Goal: Task Accomplishment & Management: Manage account settings

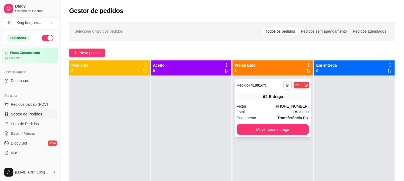
click at [250, 123] on div "**********" at bounding box center [273, 108] width 76 height 58
click at [295, 131] on button "Mover para entrega" at bounding box center [273, 129] width 72 height 11
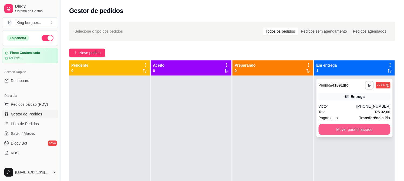
click at [320, 126] on button "Mover para finalizado" at bounding box center [355, 129] width 72 height 11
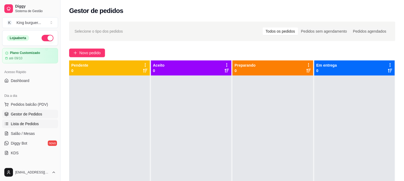
click at [42, 124] on link "Lista de Pedidos" at bounding box center [30, 124] width 56 height 9
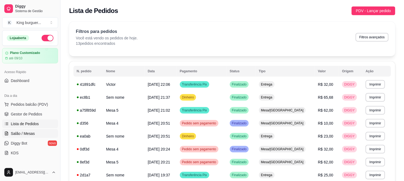
click at [37, 133] on link "Salão / Mesas" at bounding box center [30, 133] width 56 height 9
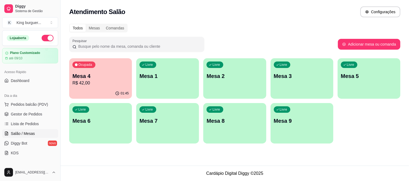
click at [124, 80] on p "R$ 42,00" at bounding box center [100, 83] width 56 height 6
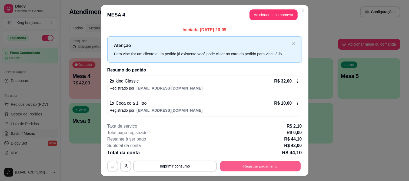
click at [280, 169] on button "Registrar pagamento" at bounding box center [260, 166] width 80 height 11
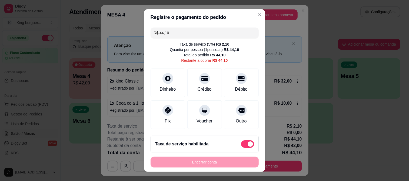
click at [241, 145] on span at bounding box center [247, 144] width 13 height 8
click at [241, 145] on input "checkbox" at bounding box center [243, 147] width 4 height 4
checkbox input "true"
type input "R$ 42,00"
checkbox input "false"
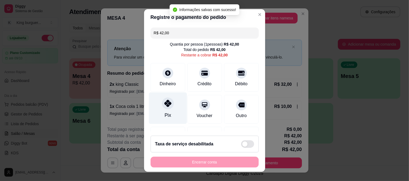
click at [163, 107] on div at bounding box center [168, 104] width 12 height 12
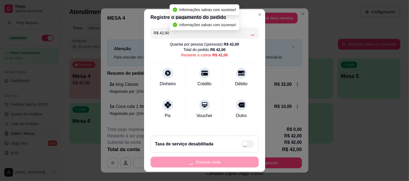
type input "R$ 0,00"
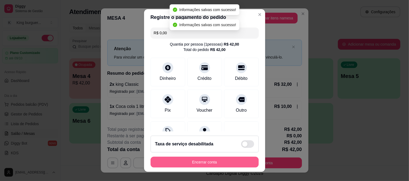
click at [209, 163] on button "Encerrar conta" at bounding box center [204, 162] width 108 height 11
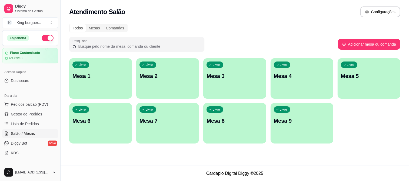
click at [288, 76] on p "Mesa 4" at bounding box center [302, 76] width 56 height 8
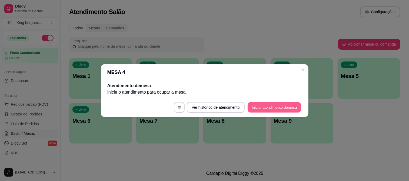
click at [278, 109] on button "Iniciar atendimento de mesa" at bounding box center [273, 107] width 53 height 11
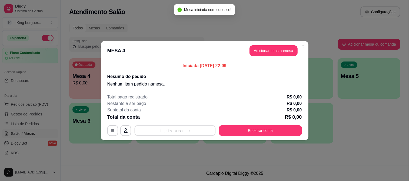
click at [197, 128] on button "Imprimir consumo" at bounding box center [174, 130] width 81 height 11
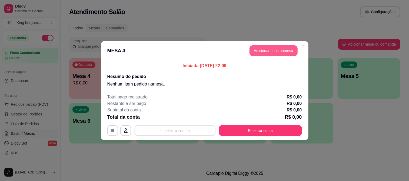
click at [268, 50] on button "Adicionar itens na mesa" at bounding box center [273, 50] width 48 height 11
click at [267, 50] on button "Adicionar itens na mesa" at bounding box center [273, 50] width 48 height 11
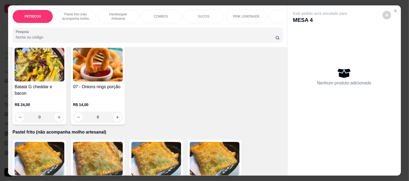
scroll to position [30, 0]
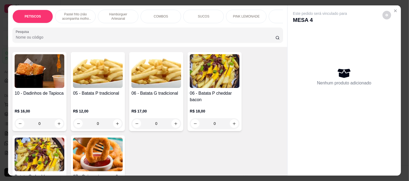
click at [107, 78] on img at bounding box center [98, 71] width 50 height 34
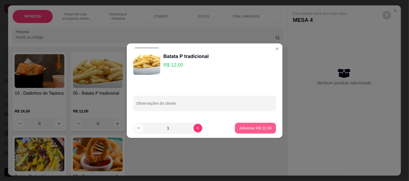
click at [257, 123] on button "Adicionar R$ 12,00" at bounding box center [255, 128] width 41 height 11
type input "1"
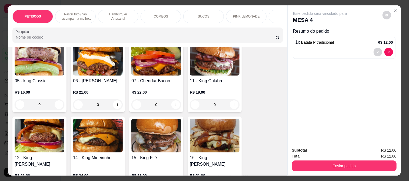
scroll to position [480, 0]
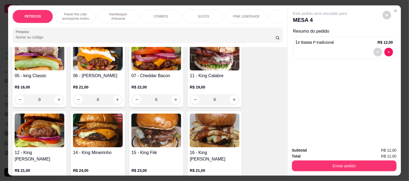
click at [107, 125] on img at bounding box center [98, 131] width 50 height 34
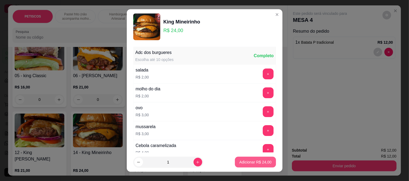
click at [241, 160] on p "Adicionar R$ 24,00" at bounding box center [255, 162] width 32 height 5
type input "1"
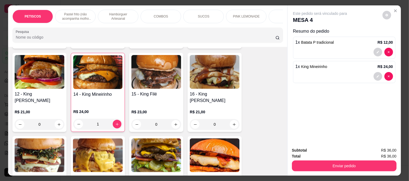
scroll to position [540, 0]
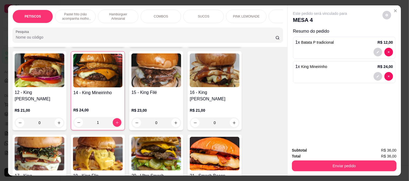
click at [19, 140] on img at bounding box center [40, 154] width 50 height 34
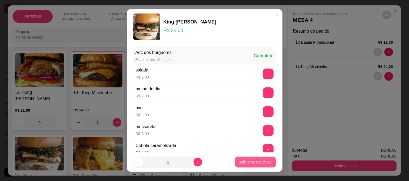
click at [259, 162] on p "Adicionar R$ 25,00" at bounding box center [255, 162] width 32 height 5
type input "1"
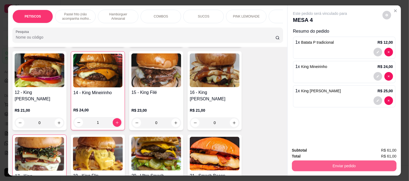
click at [300, 163] on button "Enviar pedido" at bounding box center [344, 166] width 105 height 11
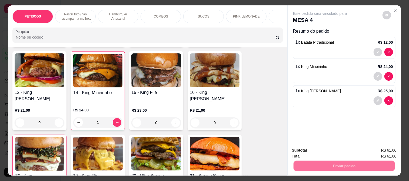
click at [306, 148] on button "Não registrar e enviar pedido" at bounding box center [326, 151] width 56 height 10
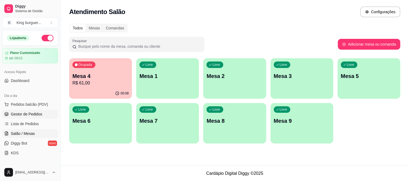
drag, startPoint x: 39, startPoint y: 113, endPoint x: 46, endPoint y: 112, distance: 7.4
click at [39, 113] on span "Gestor de Pedidos" at bounding box center [26, 114] width 31 height 5
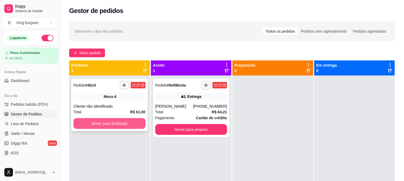
click at [109, 121] on button "Mover para finalizado" at bounding box center [109, 123] width 72 height 11
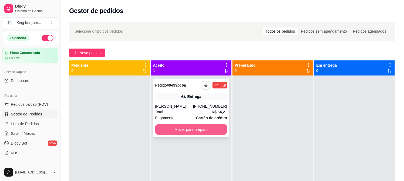
click at [177, 126] on button "Mover para preparo" at bounding box center [191, 129] width 72 height 11
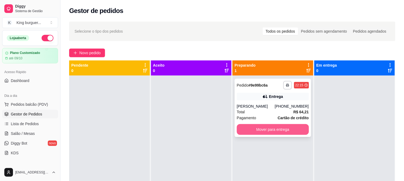
click at [258, 131] on button "Mover para entrega" at bounding box center [273, 129] width 72 height 11
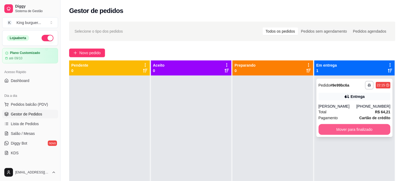
click at [338, 127] on button "Mover para finalizado" at bounding box center [355, 129] width 72 height 11
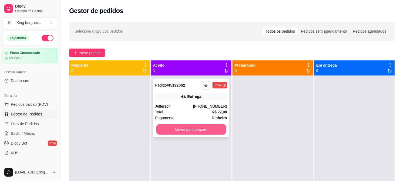
click at [203, 130] on button "Mover para preparo" at bounding box center [191, 130] width 70 height 11
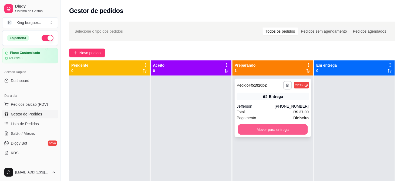
click at [277, 128] on button "Mover para entrega" at bounding box center [273, 130] width 70 height 11
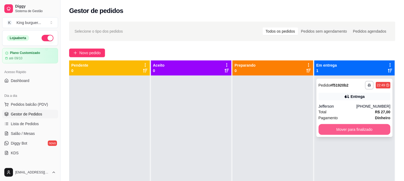
click at [327, 128] on button "Mover para finalizado" at bounding box center [355, 129] width 72 height 11
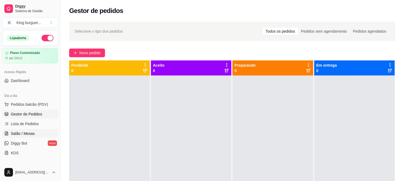
click at [38, 131] on link "Salão / Mesas" at bounding box center [30, 133] width 56 height 9
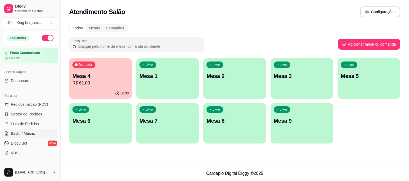
click at [113, 75] on p "Mesa 4" at bounding box center [100, 76] width 56 height 8
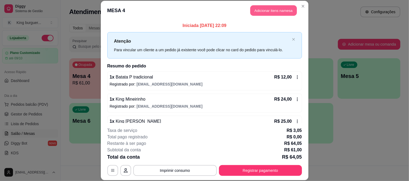
click at [269, 10] on button "Adicionar itens na mesa" at bounding box center [273, 10] width 46 height 11
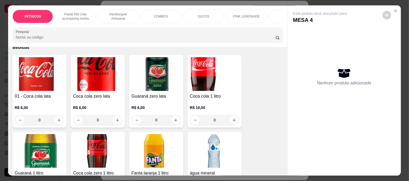
scroll to position [1312, 0]
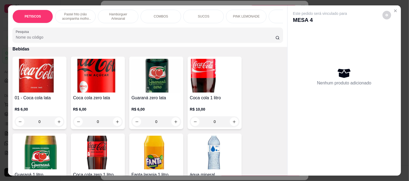
click at [210, 63] on img at bounding box center [215, 76] width 50 height 34
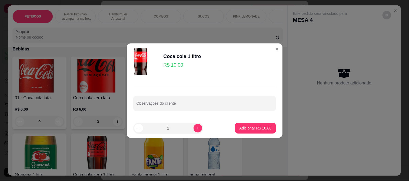
click at [253, 133] on footer "1 Adicionar R$ 10,00" at bounding box center [205, 128] width 156 height 19
click at [260, 132] on button "Adicionar R$ 10,00" at bounding box center [255, 128] width 41 height 11
type input "1"
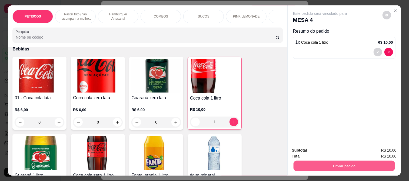
click at [306, 159] on div "Enviar pedido" at bounding box center [344, 165] width 105 height 12
click at [301, 161] on button "Enviar pedido" at bounding box center [344, 166] width 105 height 11
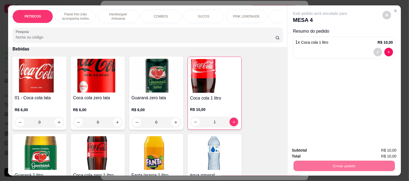
click at [305, 149] on button "Não registrar e enviar pedido" at bounding box center [326, 150] width 56 height 10
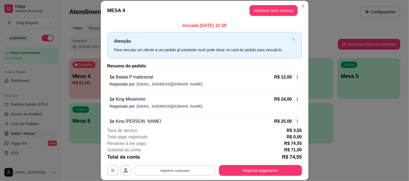
click at [189, 172] on button "Imprimir consumo" at bounding box center [174, 170] width 81 height 11
click at [184, 157] on button "IMPRESSORA" at bounding box center [174, 158] width 38 height 8
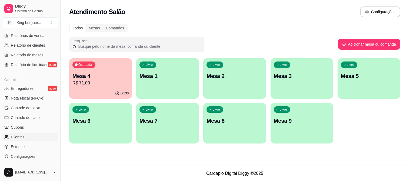
scroll to position [207, 0]
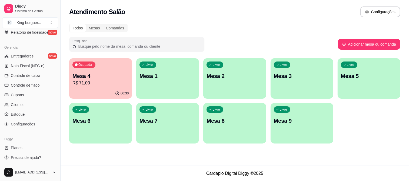
click at [97, 83] on p "R$ 71,00" at bounding box center [100, 83] width 56 height 6
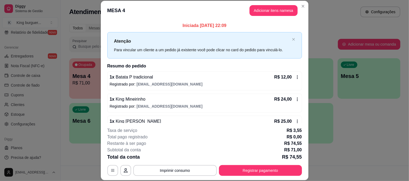
click at [261, 174] on button "Registrar pagamento" at bounding box center [260, 170] width 83 height 11
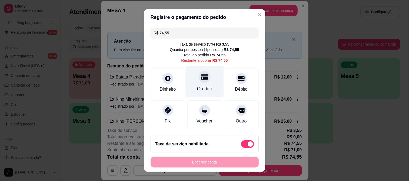
drag, startPoint x: 196, startPoint y: 80, endPoint x: 201, endPoint y: 83, distance: 5.6
click at [201, 80] on icon at bounding box center [204, 76] width 7 height 7
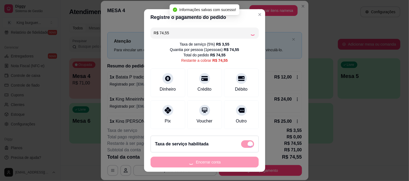
type input "R$ 0,00"
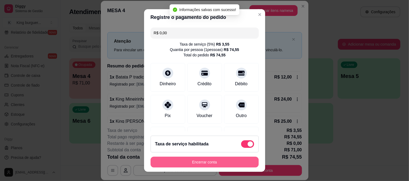
click at [234, 164] on button "Encerrar conta" at bounding box center [204, 162] width 108 height 11
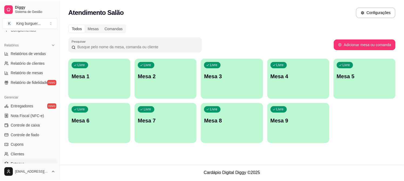
scroll to position [147, 0]
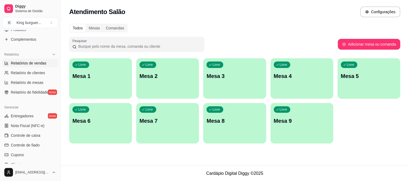
click at [33, 61] on span "Relatórios de vendas" at bounding box center [29, 63] width 36 height 5
select select "ALL"
select select "0"
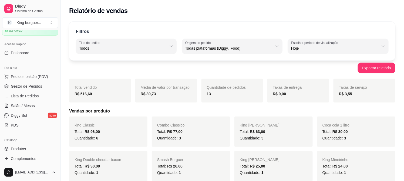
scroll to position [27, 0]
click at [35, 96] on span "Lista de Pedidos" at bounding box center [25, 96] width 28 height 5
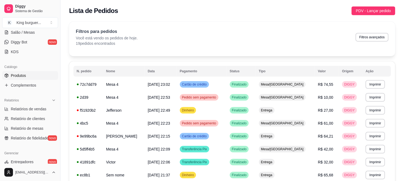
scroll to position [90, 0]
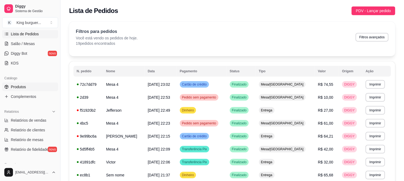
drag, startPoint x: 23, startPoint y: 88, endPoint x: 27, endPoint y: 88, distance: 4.1
click at [22, 88] on span "Produtos" at bounding box center [18, 86] width 15 height 5
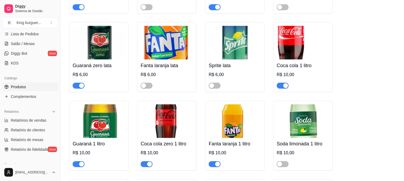
scroll to position [2011, 0]
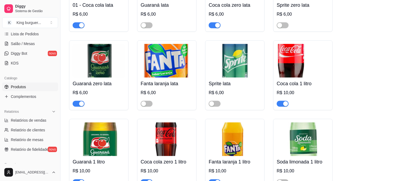
click at [280, 101] on span "button" at bounding box center [283, 104] width 12 height 6
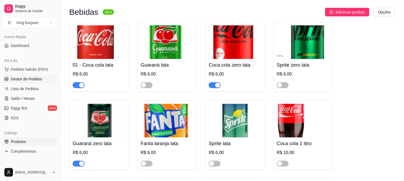
scroll to position [90, 0]
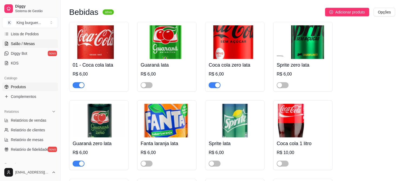
click at [27, 42] on span "Salão / Mesas" at bounding box center [23, 43] width 24 height 5
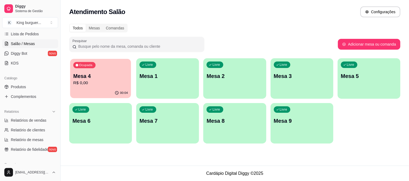
click at [119, 82] on p "R$ 0,00" at bounding box center [100, 83] width 55 height 6
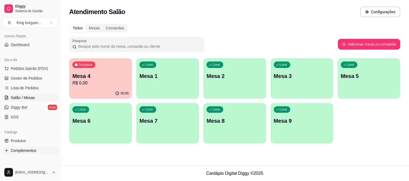
scroll to position [30, 0]
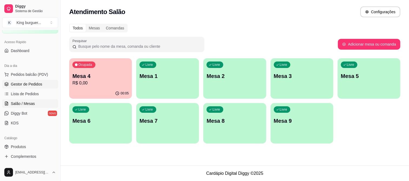
click at [31, 85] on span "Gestor de Pedidos" at bounding box center [26, 84] width 31 height 5
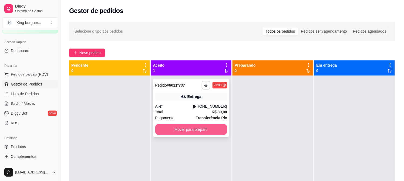
click at [184, 128] on button "Mover para preparo" at bounding box center [191, 129] width 72 height 11
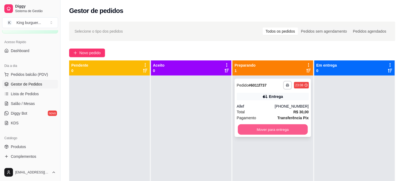
click at [249, 130] on button "Mover para entrega" at bounding box center [273, 130] width 70 height 11
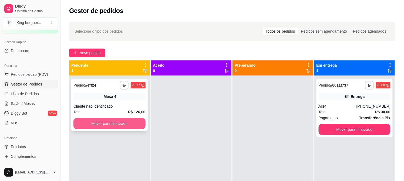
click at [100, 123] on button "Mover para finalizado" at bounding box center [109, 123] width 72 height 11
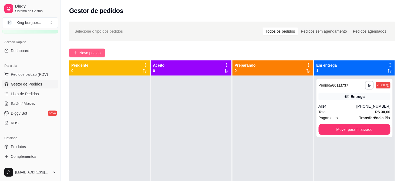
click at [99, 49] on button "Novo pedido" at bounding box center [87, 53] width 36 height 9
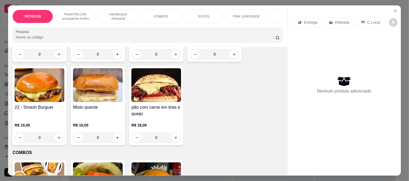
scroll to position [690, 0]
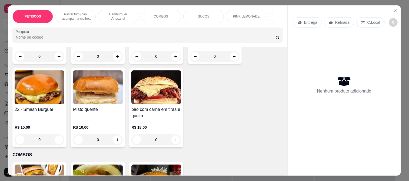
click at [49, 71] on img at bounding box center [40, 87] width 50 height 34
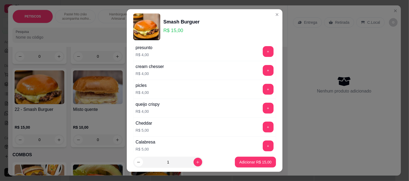
scroll to position [120, 0]
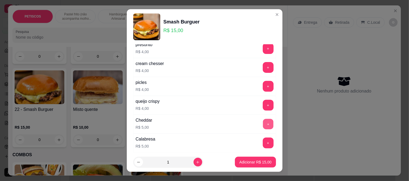
click at [263, 125] on button "+" at bounding box center [268, 124] width 11 height 11
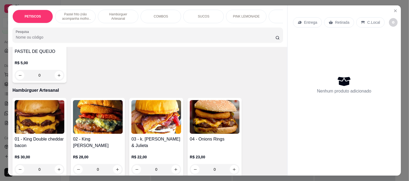
scroll to position [360, 0]
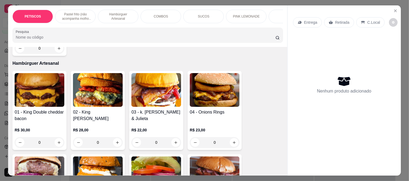
click at [54, 157] on img at bounding box center [40, 174] width 50 height 34
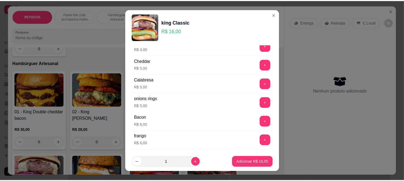
scroll to position [180, 0]
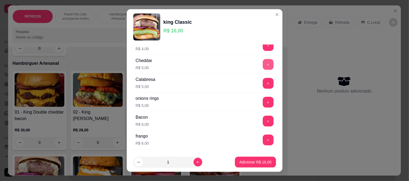
click at [263, 66] on button "+" at bounding box center [268, 64] width 11 height 11
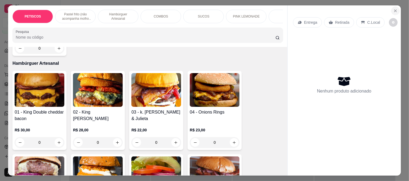
click at [394, 10] on icon "Close" at bounding box center [395, 11] width 4 height 4
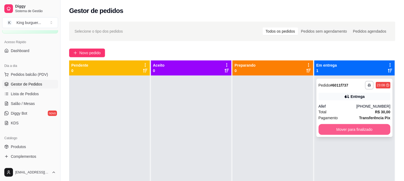
click at [338, 126] on button "Mover para finalizado" at bounding box center [355, 129] width 72 height 11
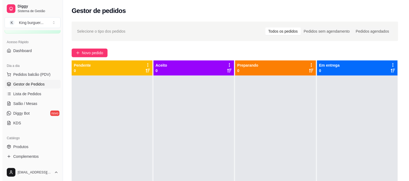
scroll to position [15, 0]
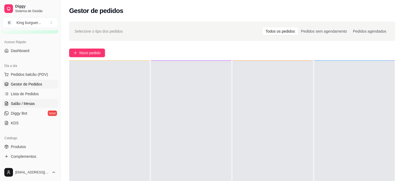
click at [37, 105] on link "Salão / Mesas" at bounding box center [30, 103] width 56 height 9
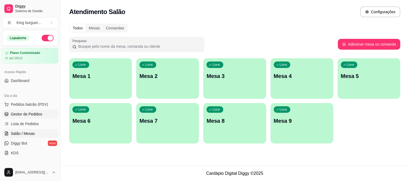
click at [36, 115] on span "Gestor de Pedidos" at bounding box center [26, 114] width 31 height 5
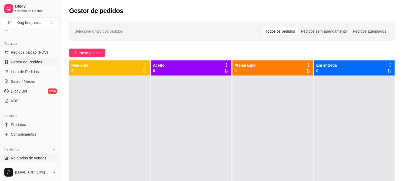
scroll to position [60, 0]
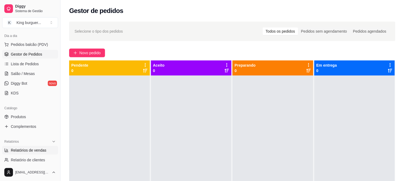
click at [36, 150] on span "Relatórios de vendas" at bounding box center [29, 150] width 36 height 5
select select "ALL"
select select "0"
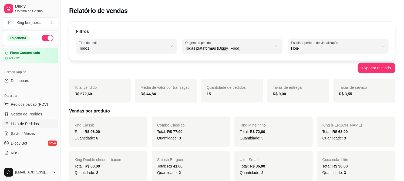
click at [25, 125] on span "Lista de Pedidos" at bounding box center [25, 123] width 28 height 5
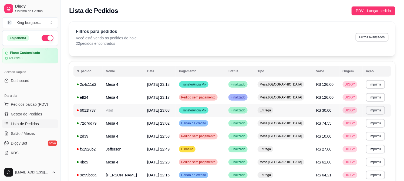
click at [207, 112] on span "Transferência Pix" at bounding box center [193, 110] width 27 height 4
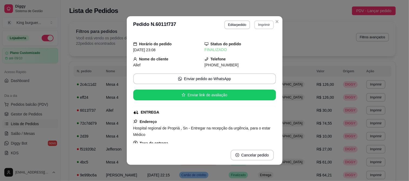
click at [260, 22] on button "Imprimir" at bounding box center [263, 25] width 19 height 9
click at [257, 43] on button "IMPRESSORA" at bounding box center [252, 44] width 39 height 9
